Goal: Navigation & Orientation: Find specific page/section

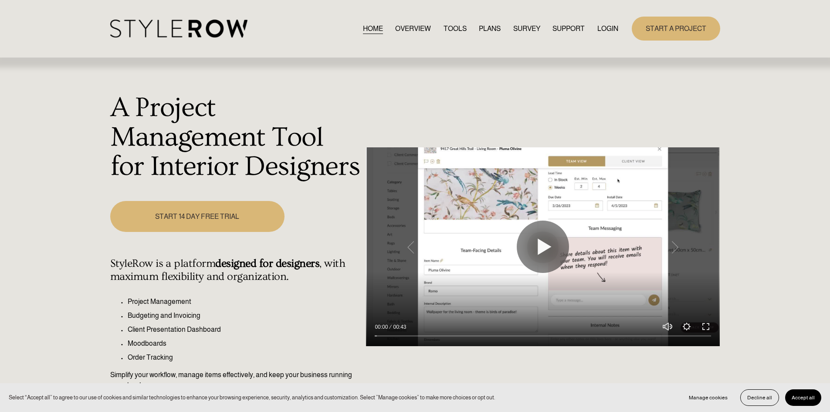
click at [603, 31] on link "LOGIN" at bounding box center [607, 29] width 21 height 12
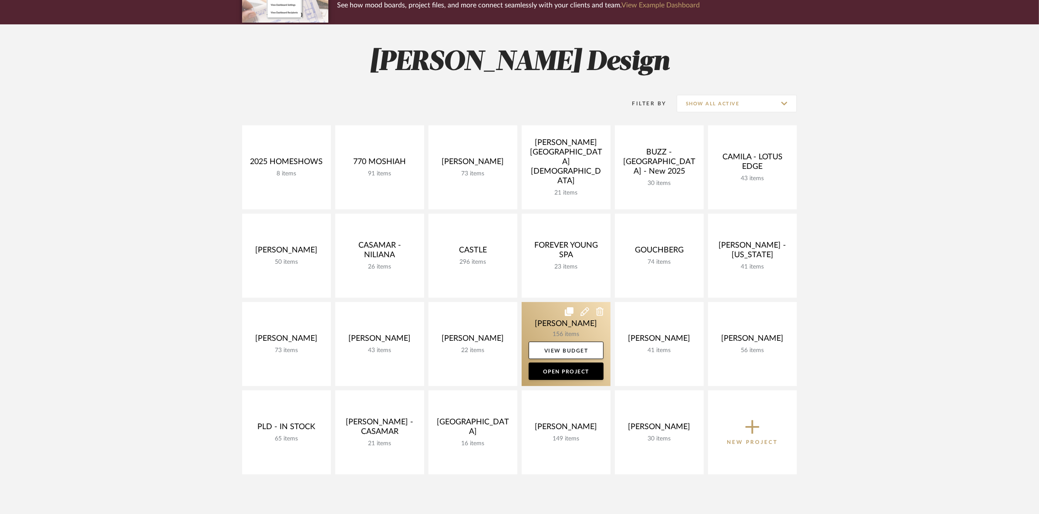
scroll to position [163, 0]
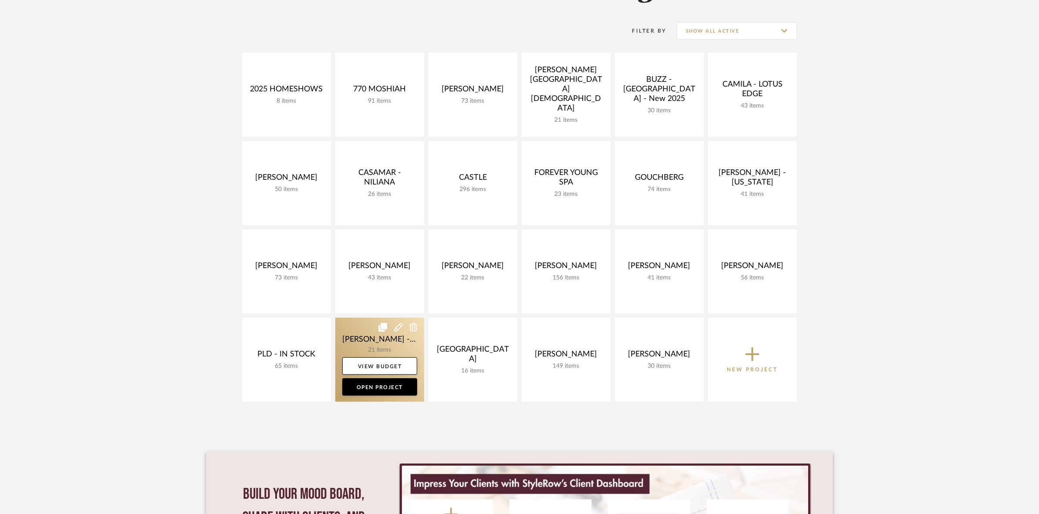
click at [344, 337] on link at bounding box center [379, 360] width 89 height 84
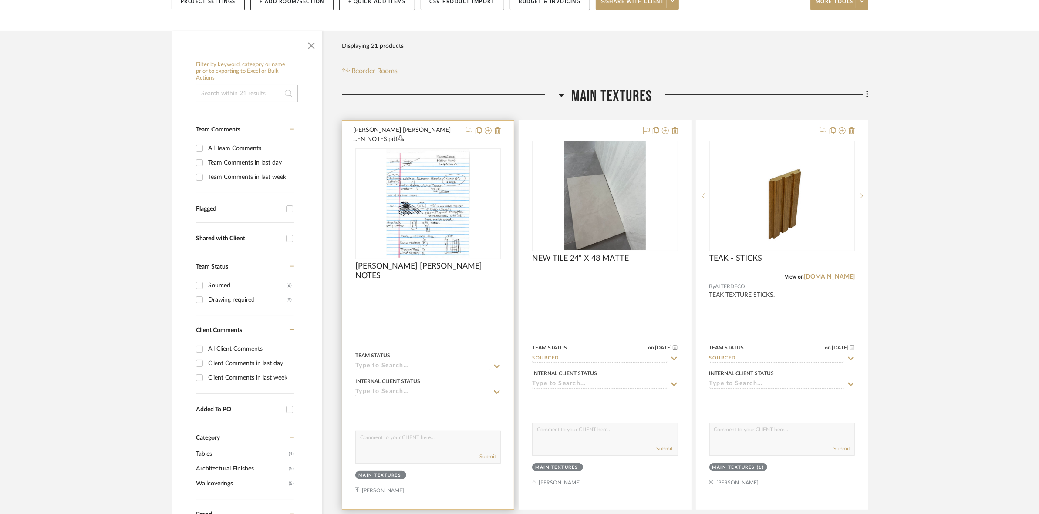
scroll to position [109, 0]
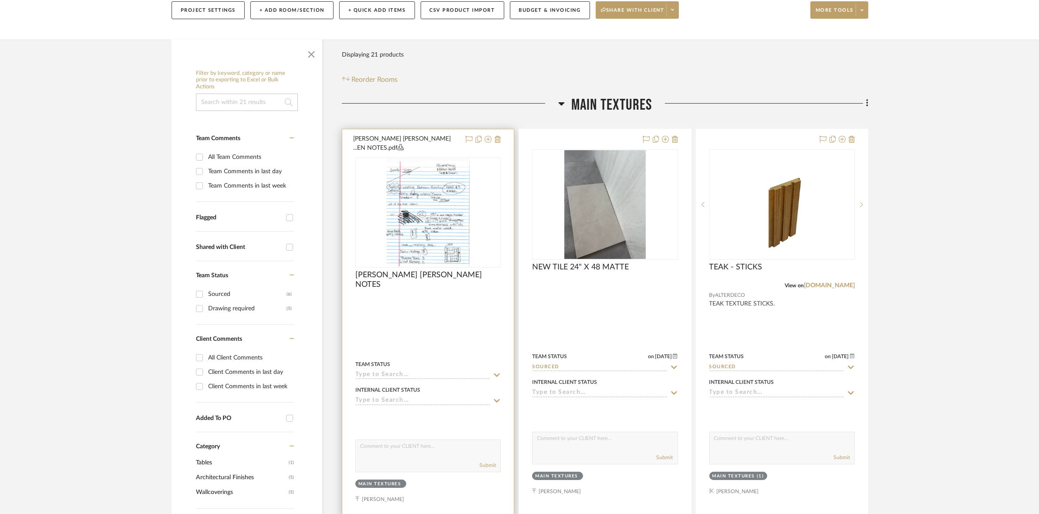
click at [412, 206] on img "0" at bounding box center [428, 212] width 84 height 109
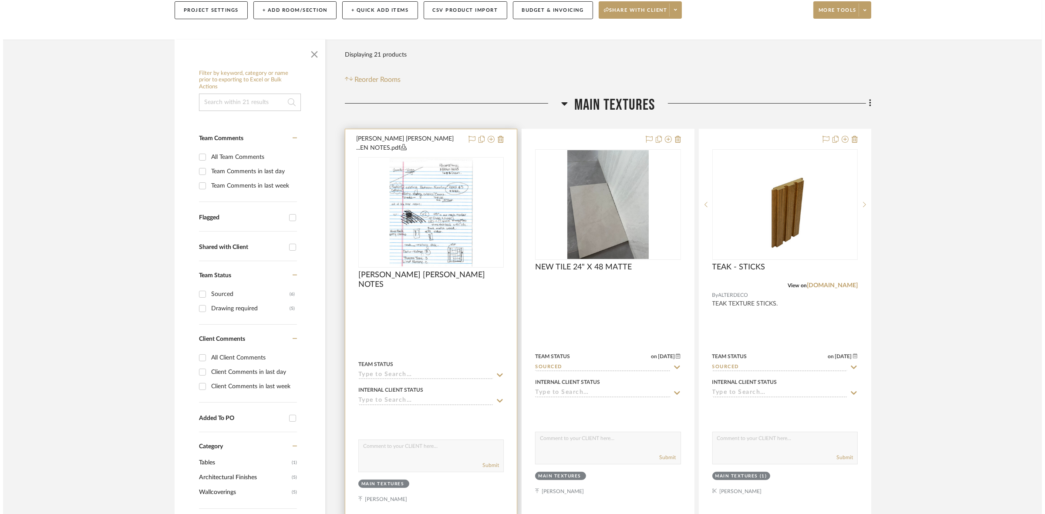
scroll to position [0, 0]
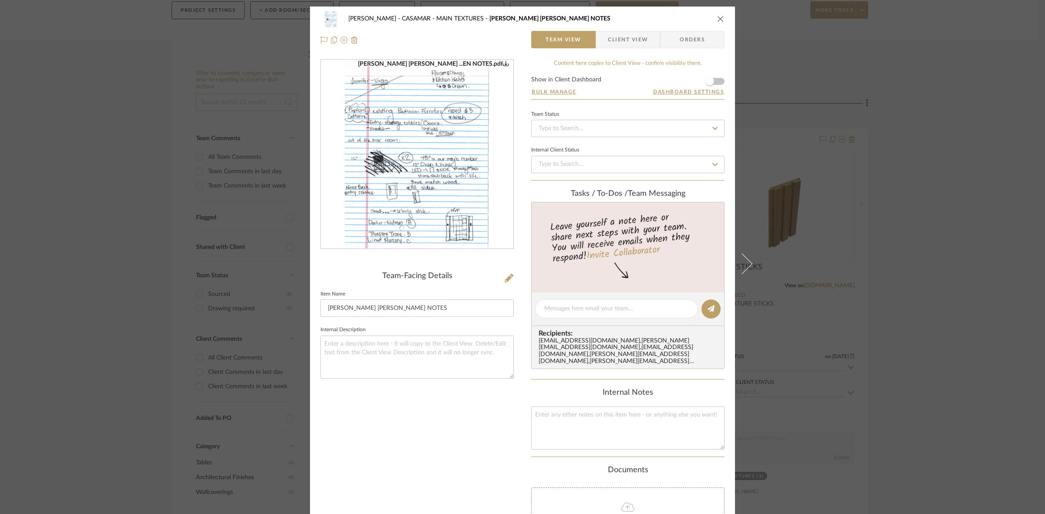
click at [480, 206] on img "0" at bounding box center [417, 154] width 146 height 189
click at [214, 140] on div "[PERSON_NAME] - CASAMAR MAIN TEXTURES [PERSON_NAME] [PERSON_NAME] NOTES Team Vi…" at bounding box center [522, 257] width 1045 height 514
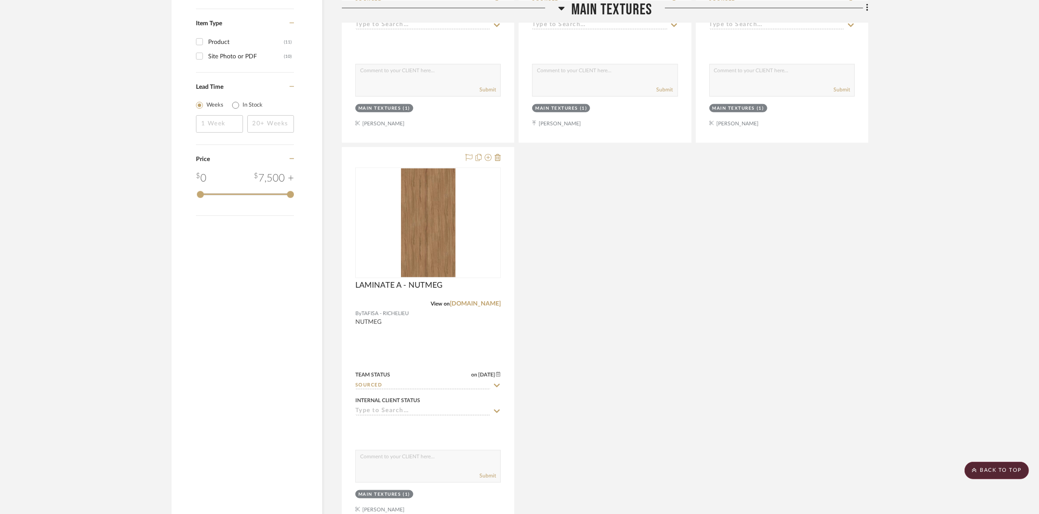
scroll to position [1198, 0]
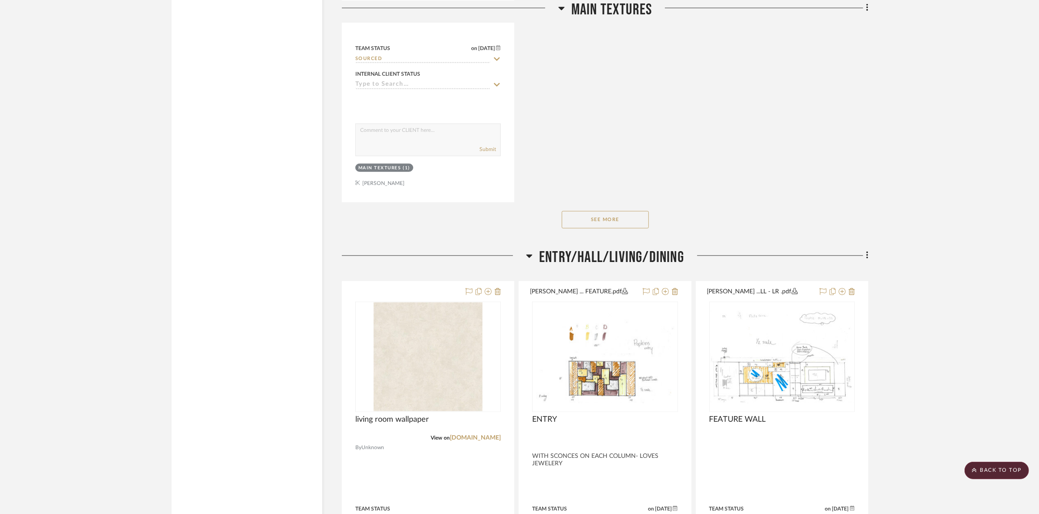
click at [622, 216] on button "See More" at bounding box center [605, 219] width 87 height 17
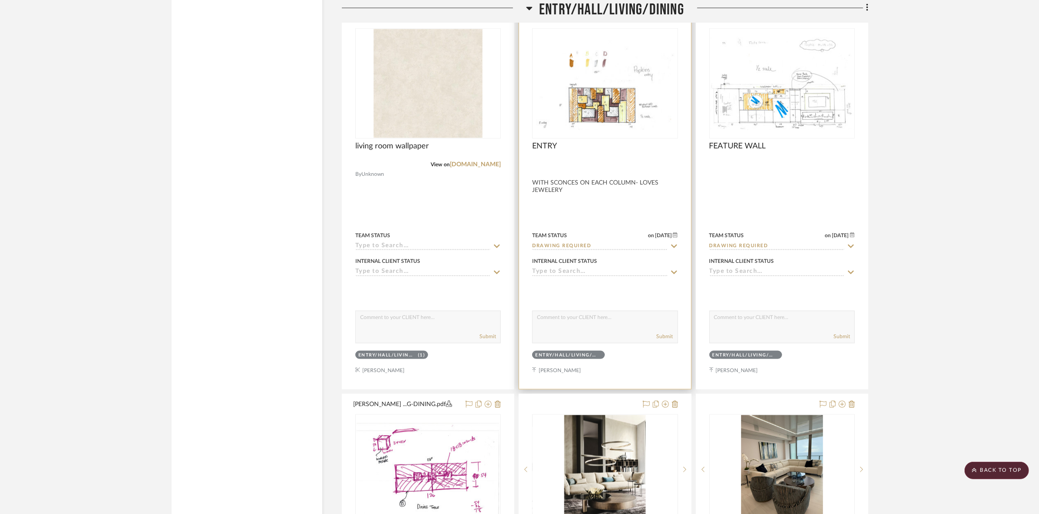
scroll to position [1470, 0]
click at [609, 116] on img "0" at bounding box center [605, 84] width 144 height 93
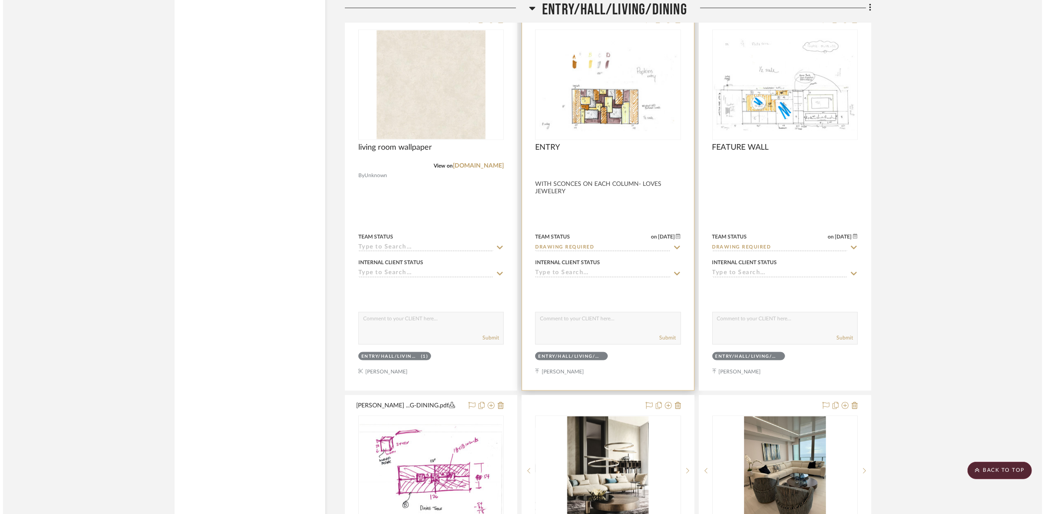
scroll to position [0, 0]
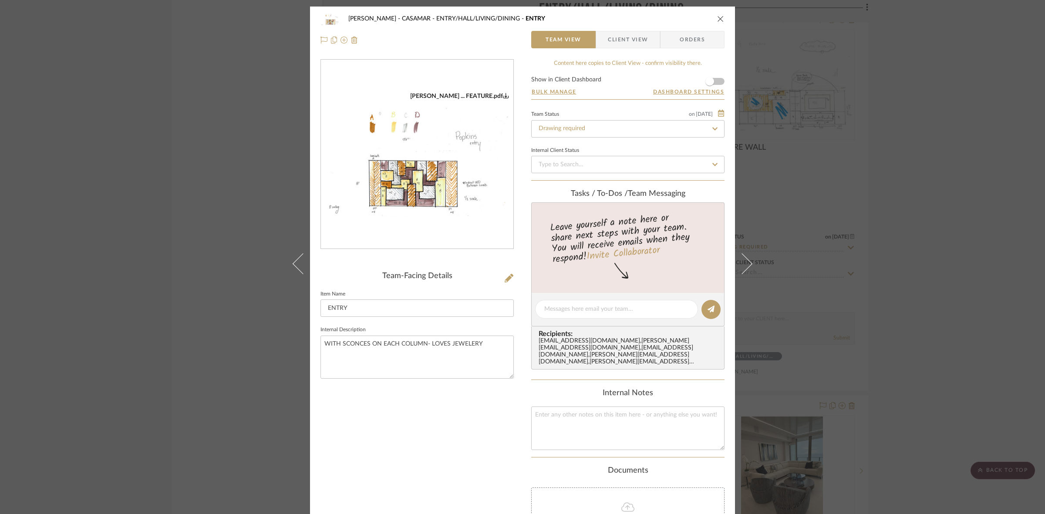
click at [421, 216] on img "0" at bounding box center [417, 154] width 193 height 125
